Goal: Use online tool/utility: Utilize a website feature to perform a specific function

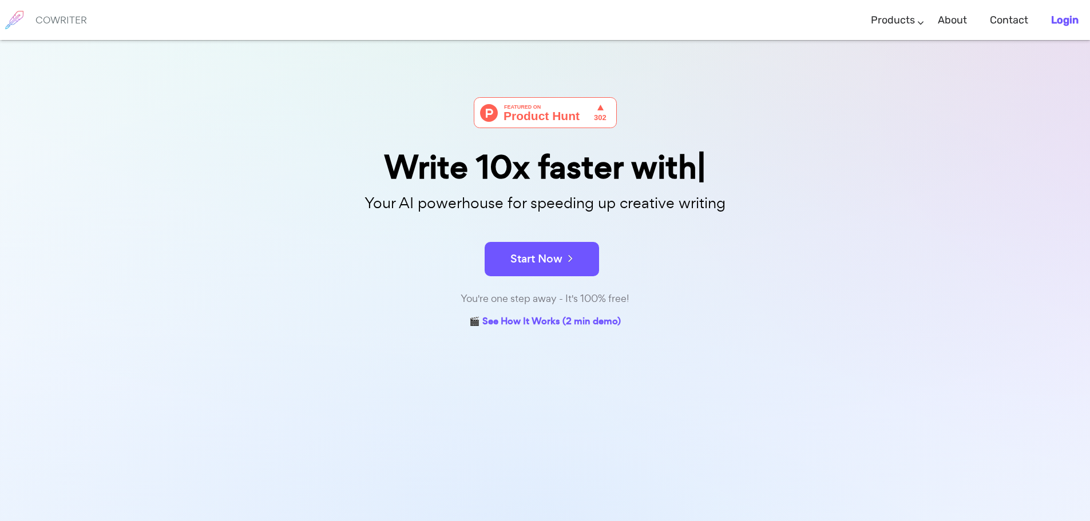
click at [1079, 17] on li "Login" at bounding box center [1064, 20] width 50 height 34
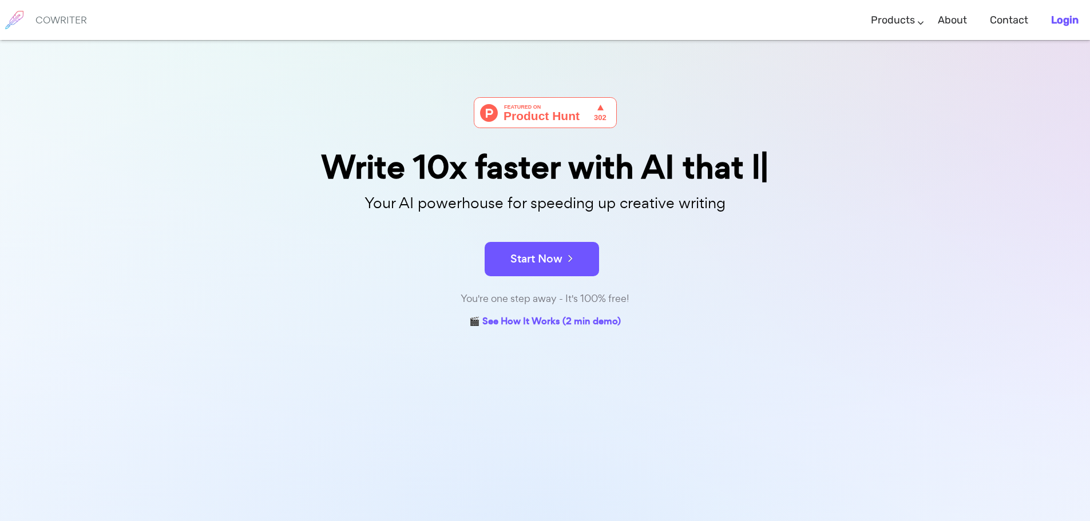
click at [1072, 19] on b "Login" at bounding box center [1064, 20] width 27 height 13
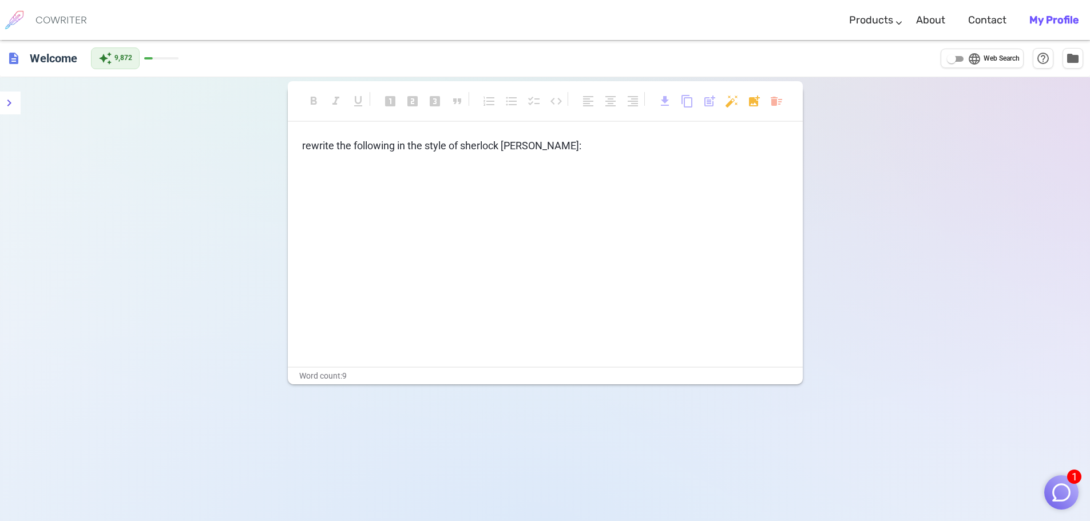
click at [498, 147] on span "rewrite the following in the style of sherlock [PERSON_NAME]:" at bounding box center [441, 146] width 279 height 12
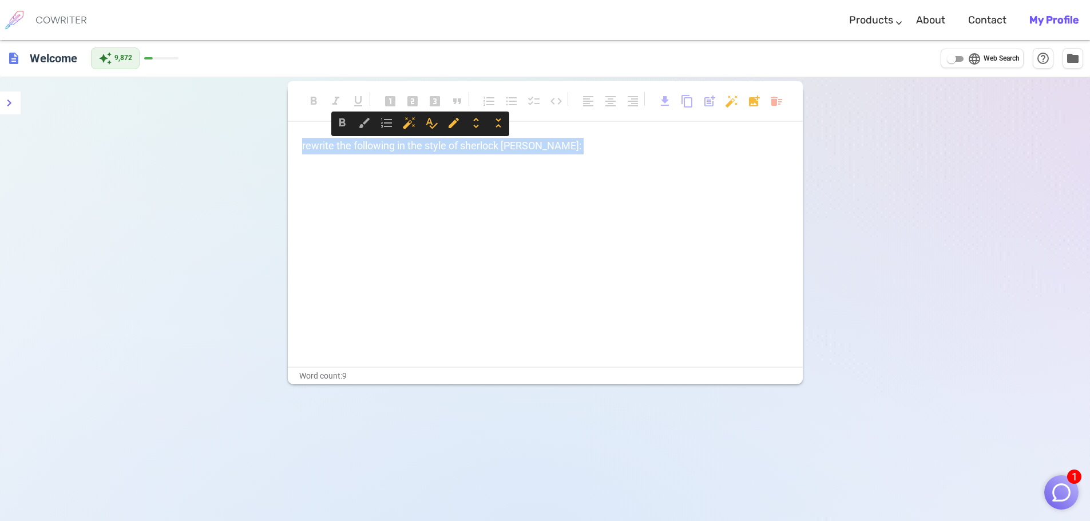
click at [498, 147] on span "rewrite the following in the style of sherlock [PERSON_NAME]:" at bounding box center [441, 146] width 279 height 12
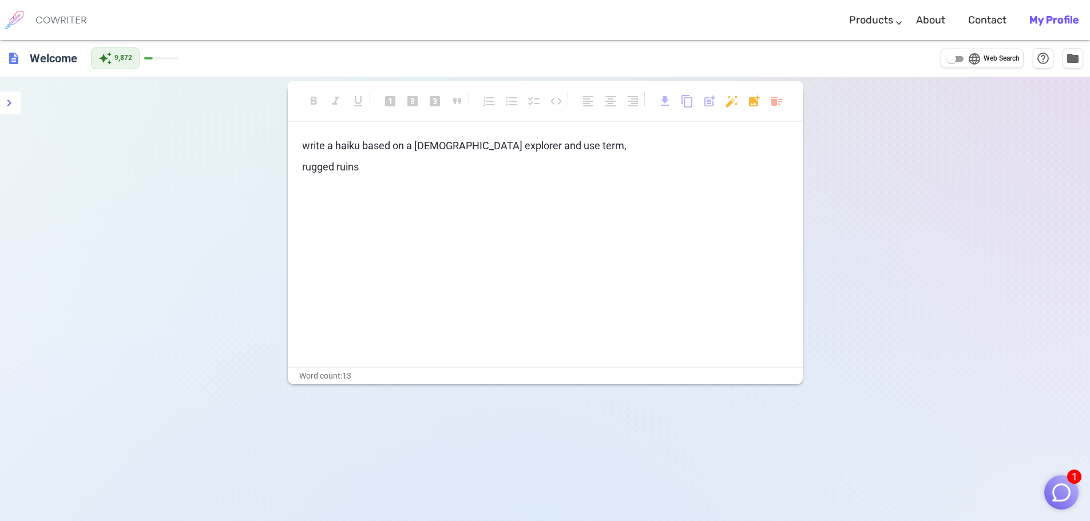
click at [432, 172] on p "rugged ruins" at bounding box center [545, 167] width 486 height 17
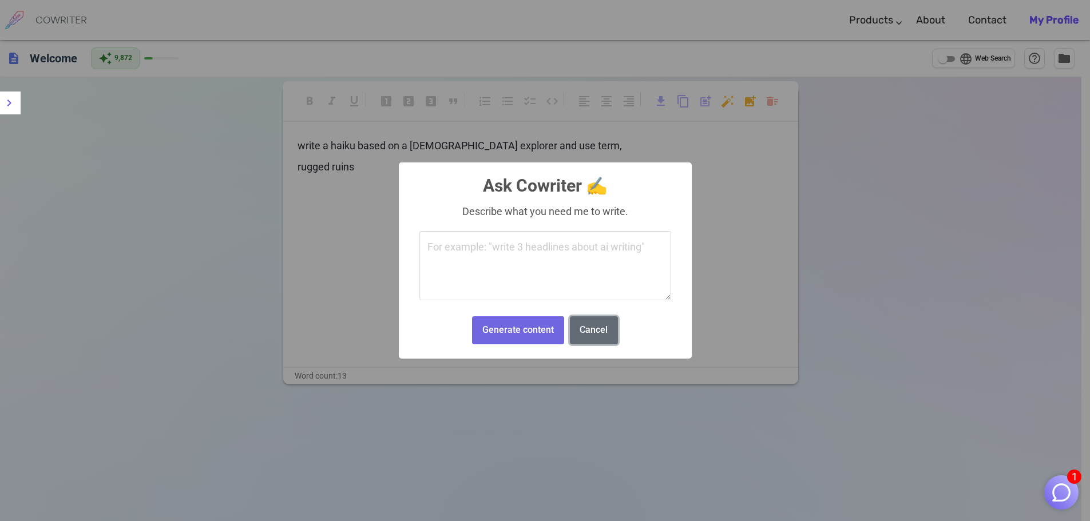
click at [599, 328] on button "Cancel" at bounding box center [594, 330] width 48 height 28
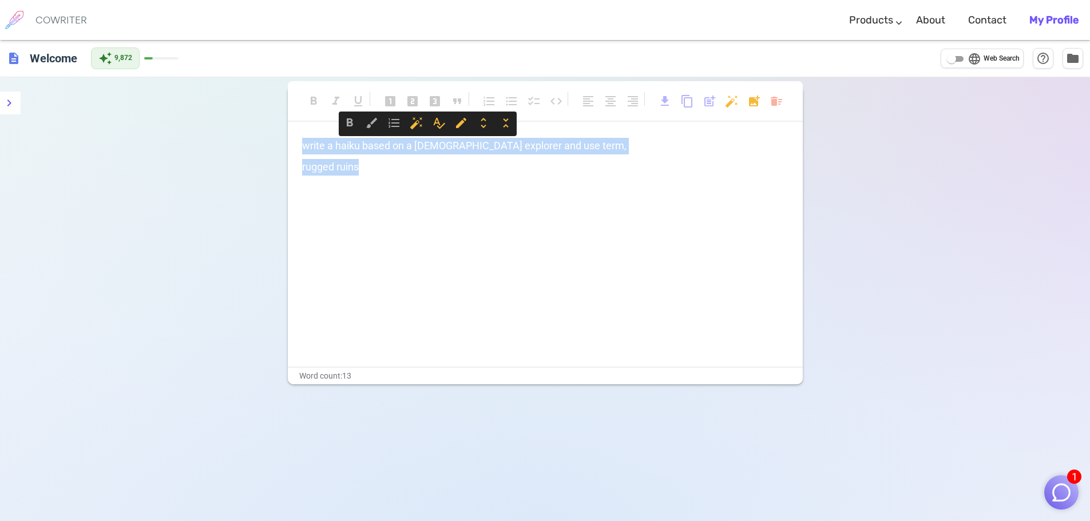
drag, startPoint x: 381, startPoint y: 170, endPoint x: 282, endPoint y: 142, distance: 103.4
click at [282, 142] on div "format_bold format_italic format_underlined looks_one looks_two looks_3 format_…" at bounding box center [545, 337] width 1090 height 521
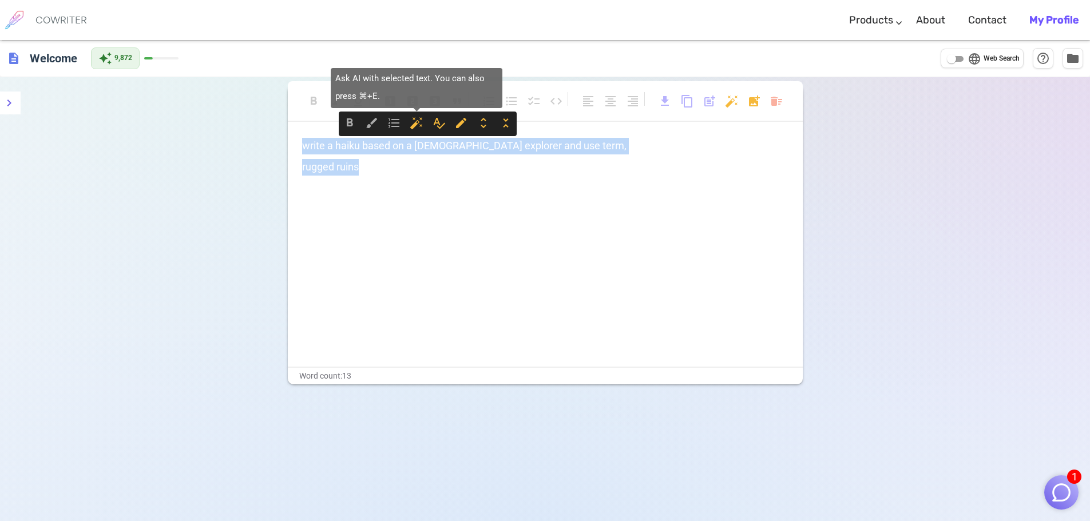
click at [413, 124] on span "auto_fix_high" at bounding box center [417, 123] width 14 height 14
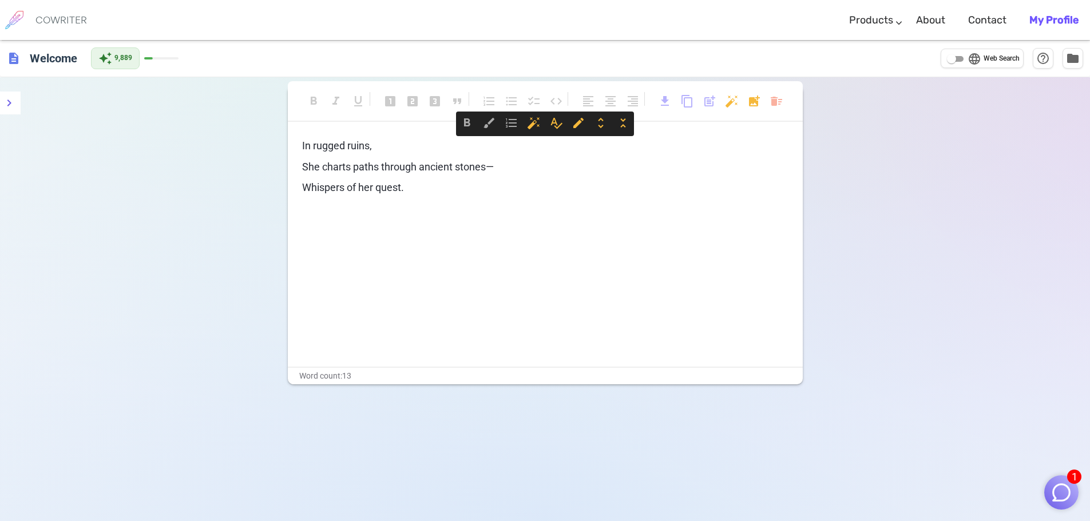
drag, startPoint x: 414, startPoint y: 191, endPoint x: 300, endPoint y: 147, distance: 122.0
click at [300, 147] on div "In rugged ruins, She charts paths through ancient stones— Whispers of her quest…" at bounding box center [545, 252] width 515 height 229
click at [347, 217] on div "In rugged ruins, She charts paths through ancient stones— Whispers of her quest…" at bounding box center [545, 199] width 486 height 122
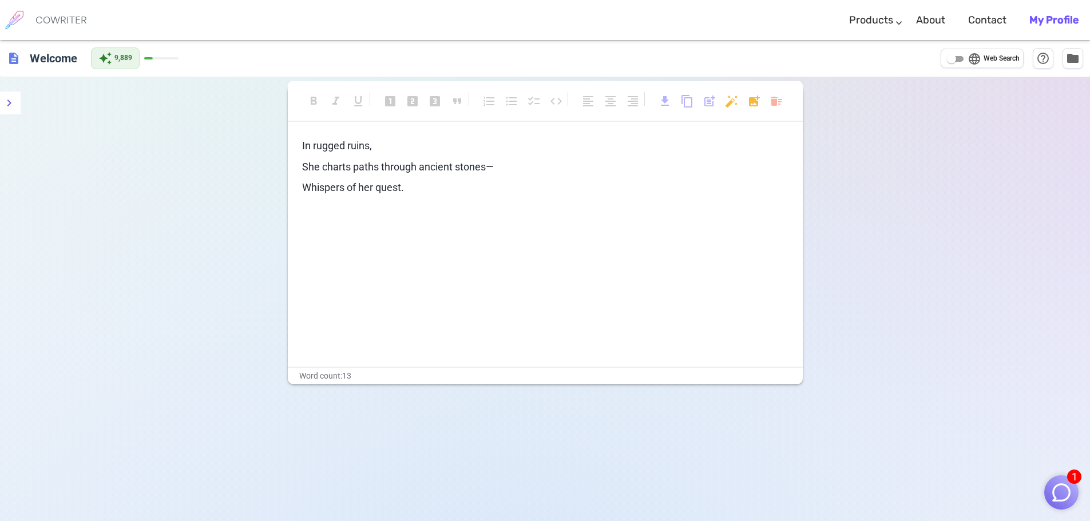
click at [404, 188] on span "Whispers of her quest." at bounding box center [353, 187] width 102 height 12
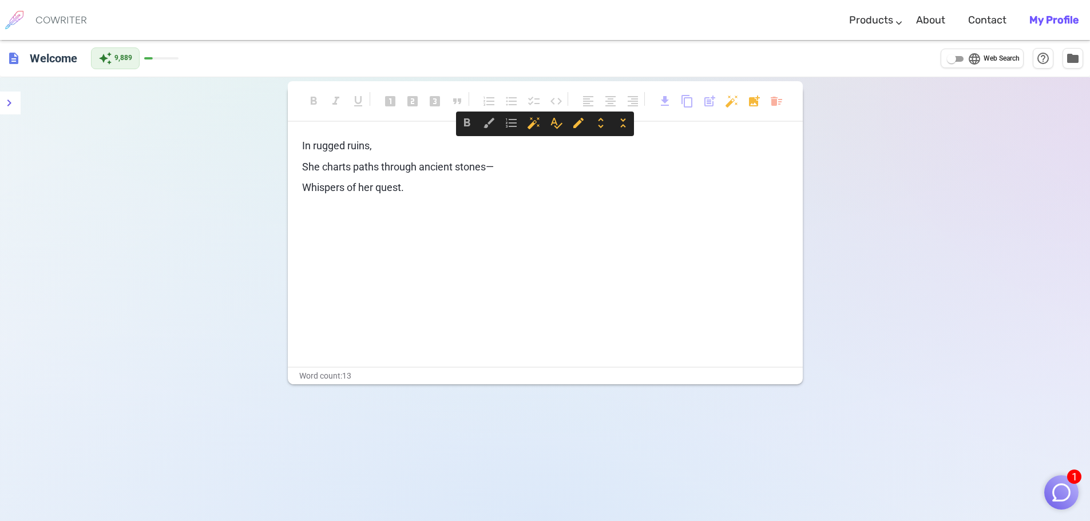
drag, startPoint x: 406, startPoint y: 188, endPoint x: 301, endPoint y: 149, distance: 112.0
click at [301, 149] on div "In rugged ruins, She charts paths through ancient stones— Whispers of her quest…" at bounding box center [545, 252] width 515 height 229
click at [432, 191] on p "Whispers of her quest." at bounding box center [545, 188] width 486 height 17
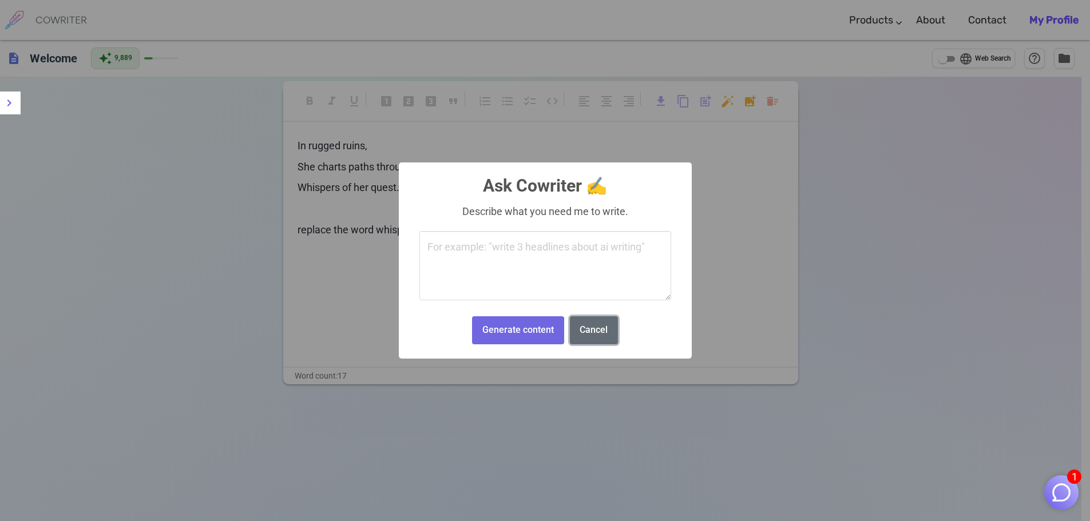
click at [606, 331] on button "Cancel" at bounding box center [594, 330] width 48 height 28
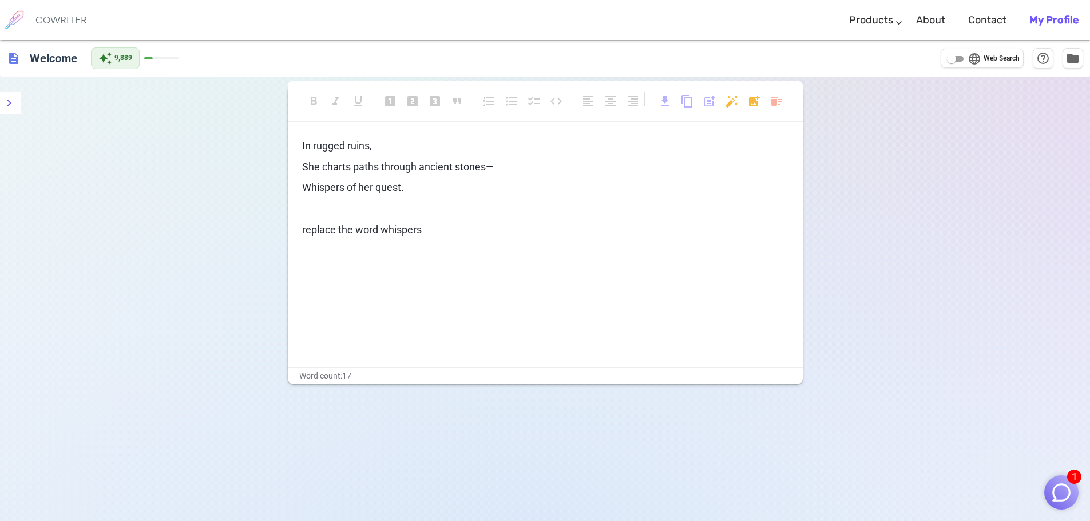
click at [493, 263] on div "In rugged ruins, She charts paths through ancient stones— Whispers of her quest…" at bounding box center [545, 220] width 486 height 164
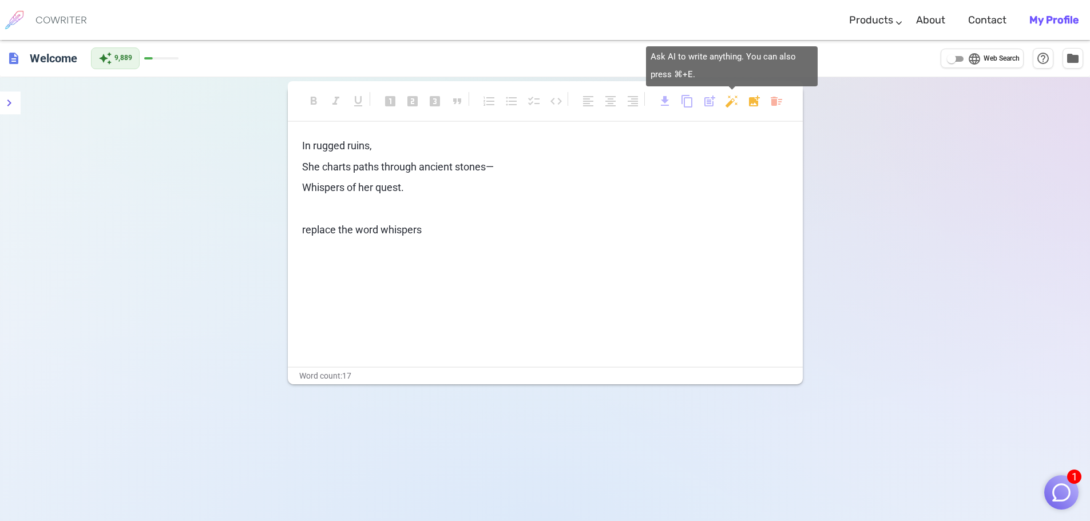
click at [732, 102] on body "1 COWRITER Products Writing Marketing Emails Images (soon) About Contact My Pro…" at bounding box center [545, 299] width 1090 height 598
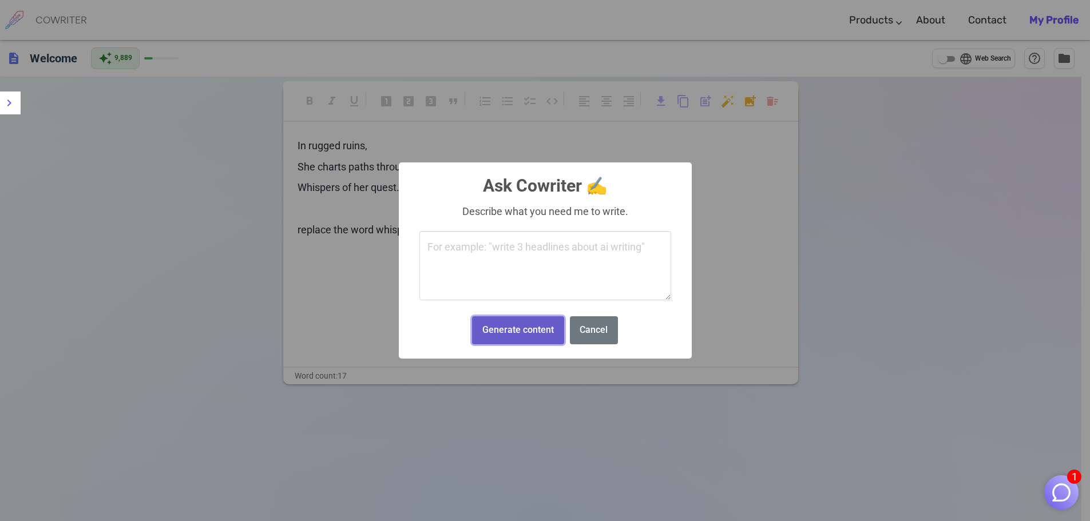
click at [522, 331] on button "Generate content" at bounding box center [518, 330] width 92 height 28
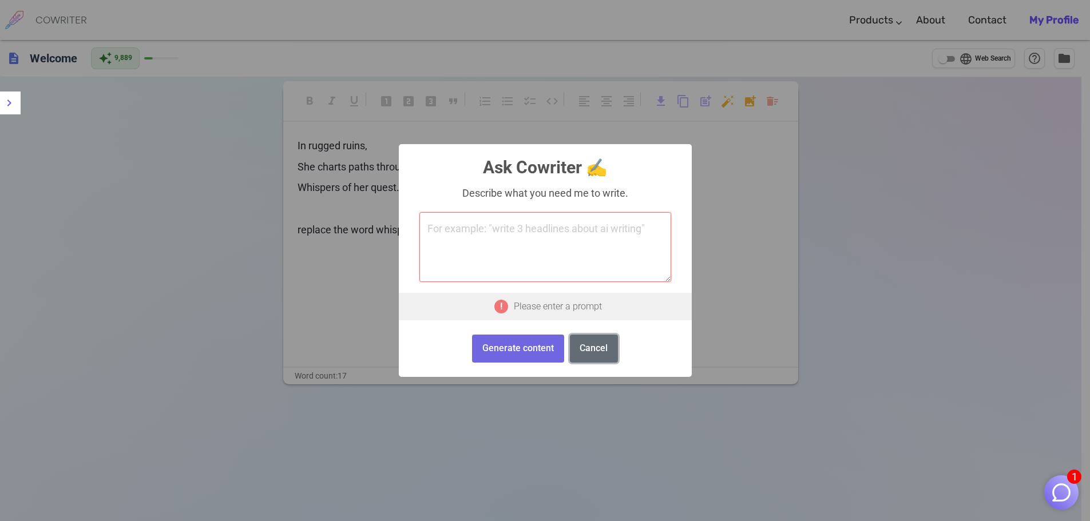
click at [586, 352] on button "Cancel" at bounding box center [594, 349] width 48 height 28
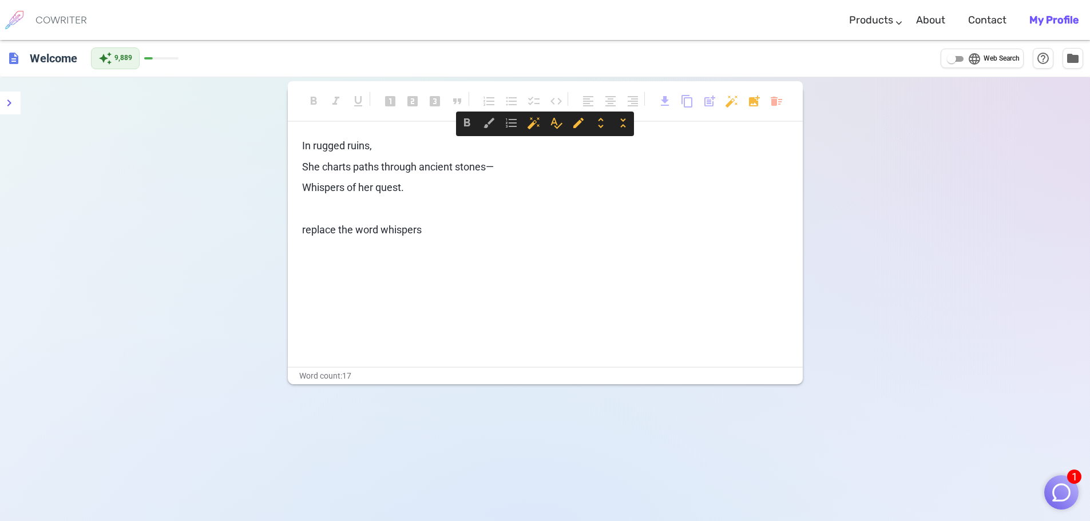
drag, startPoint x: 431, startPoint y: 232, endPoint x: 286, endPoint y: 141, distance: 171.4
click at [286, 141] on div "format_bold format_italic format_underlined looks_one looks_two looks_3 format_…" at bounding box center [545, 337] width 1090 height 521
copy div "In rugged ruins, She charts paths through ancient stones— Whispers of her quest…"
click at [735, 106] on body "1 COWRITER Products Writing Marketing Emails Images (soon) About Contact My Pro…" at bounding box center [545, 299] width 1090 height 598
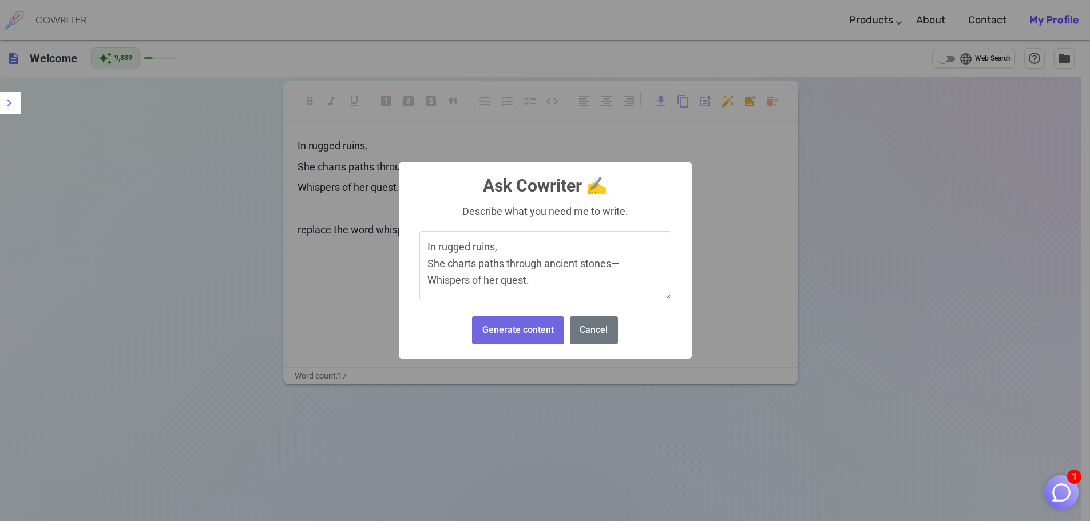
scroll to position [53, 0]
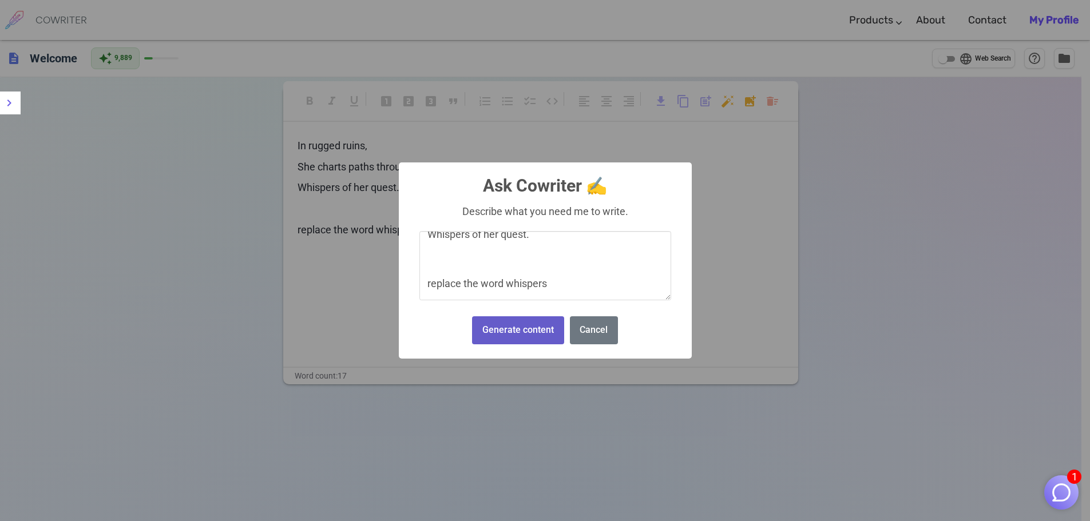
type textarea "In rugged ruins, She charts paths through ancient stones— Whispers of her quest…"
click at [530, 325] on button "Generate content" at bounding box center [518, 330] width 92 height 28
